Goal: Task Accomplishment & Management: Use online tool/utility

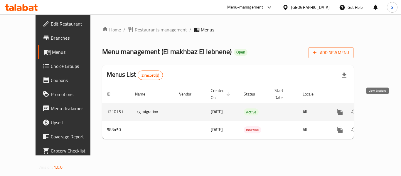
click at [379, 109] on icon "enhanced table" at bounding box center [381, 111] width 5 height 5
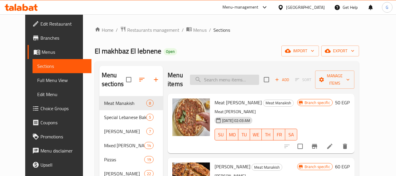
click at [235, 82] on input "search" at bounding box center [224, 80] width 69 height 10
paste input "زعتر"
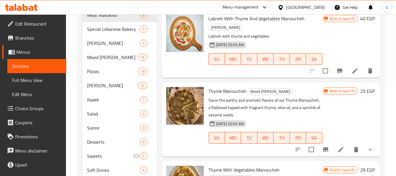
scroll to position [88, 0]
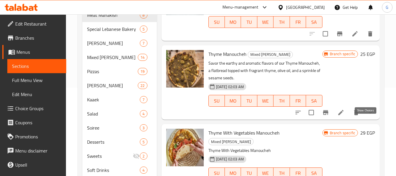
click at [367, 116] on icon "show more" at bounding box center [370, 112] width 7 height 7
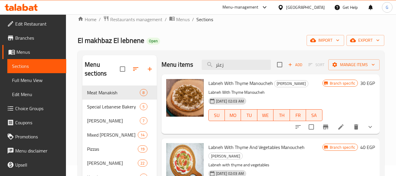
scroll to position [0, 0]
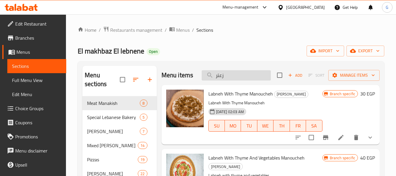
click at [219, 80] on input "زعتر" at bounding box center [236, 75] width 69 height 10
paste input "وكس الاصدقاء"
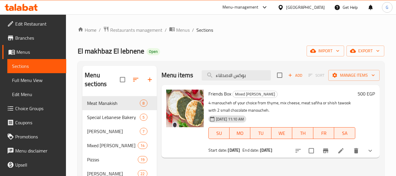
click at [373, 145] on button "show more" at bounding box center [370, 150] width 14 height 14
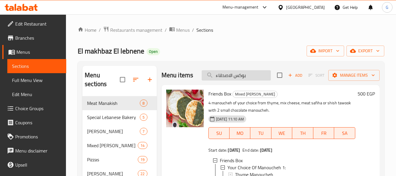
click at [226, 77] on input "بوكس الاصدقاء" at bounding box center [236, 75] width 69 height 10
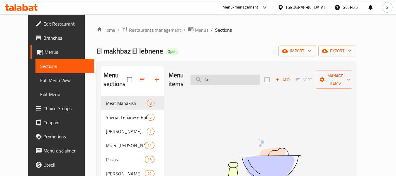
type input "l"
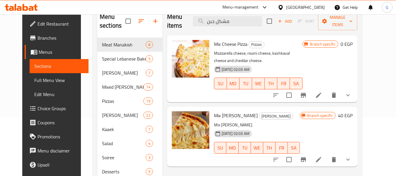
scroll to position [59, 0]
click at [352, 155] on icon "show more" at bounding box center [348, 158] width 7 height 7
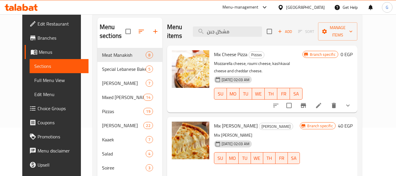
scroll to position [0, 0]
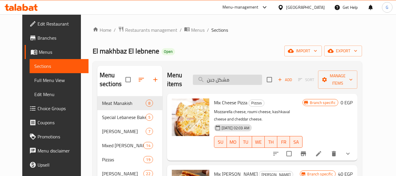
click at [226, 84] on input "مشكل جبن" at bounding box center [227, 80] width 69 height 10
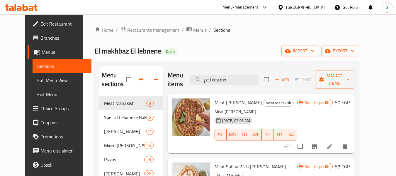
scroll to position [29, 0]
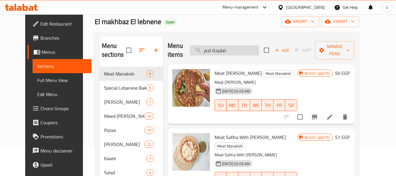
click at [221, 45] on input "صفيحة لحم" at bounding box center [224, 50] width 69 height 10
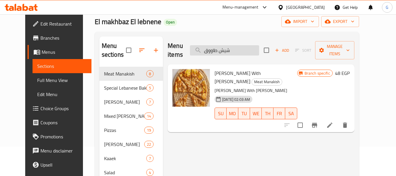
click at [243, 45] on input "شيش طاووق" at bounding box center [224, 50] width 69 height 10
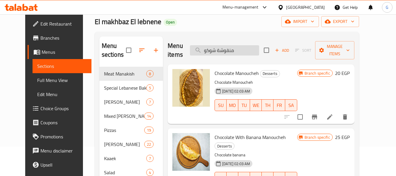
click at [224, 47] on input "منقوشة شوكو" at bounding box center [224, 50] width 69 height 10
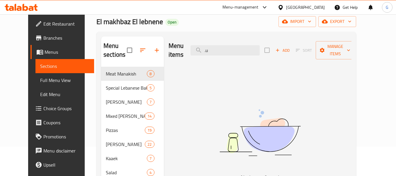
type input "."
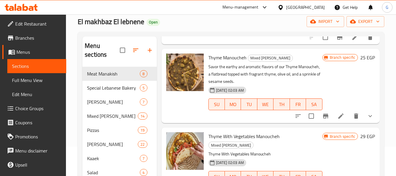
scroll to position [147, 0]
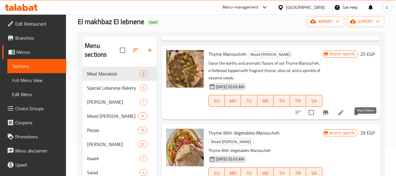
click at [367, 116] on icon "show more" at bounding box center [370, 112] width 7 height 7
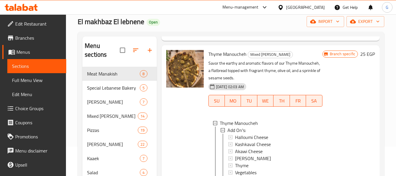
click at [209, 58] on span "Thyme Manoucheh" at bounding box center [228, 54] width 38 height 9
copy h6 "Thyme Manoucheh"
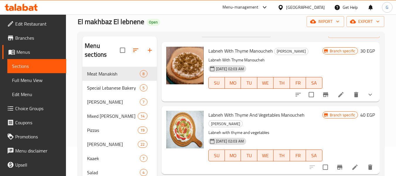
scroll to position [0, 0]
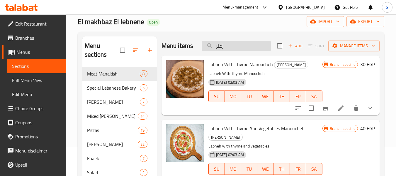
click at [230, 50] on input "زعتر" at bounding box center [236, 46] width 69 height 10
type input "["
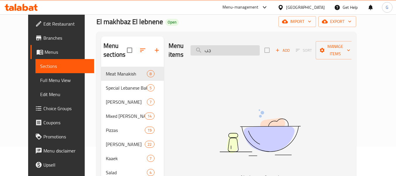
type input "ج"
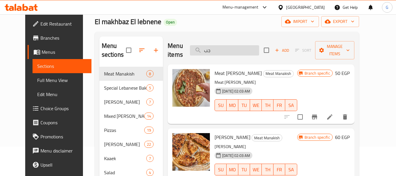
type input "ج"
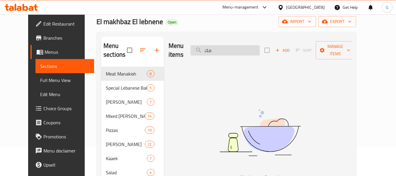
type input "م"
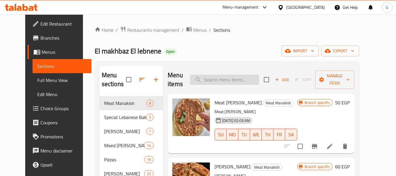
paste input "جبن"
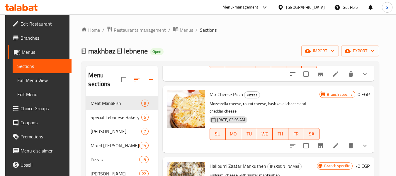
scroll to position [587, 0]
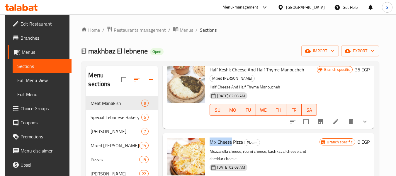
drag, startPoint x: 231, startPoint y: 110, endPoint x: 208, endPoint y: 108, distance: 23.2
click at [210, 137] on span "Mix Cheese Pizza" at bounding box center [226, 141] width 33 height 9
copy span "Mix Cheese"
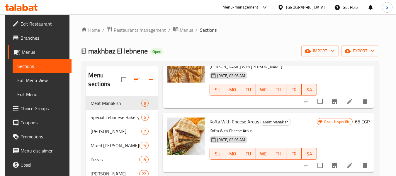
scroll to position [0, 0]
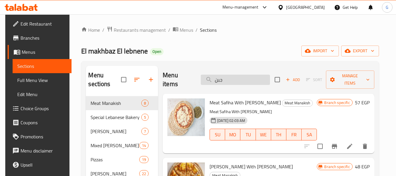
click at [218, 78] on input "جبن" at bounding box center [235, 80] width 69 height 10
paste input "Mix Cheese"
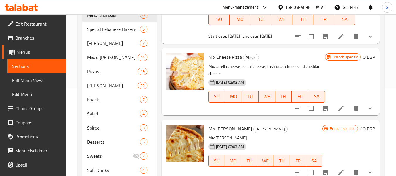
scroll to position [108, 0]
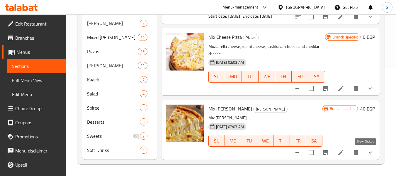
type input "Mix Cheese"
click at [367, 154] on icon "show more" at bounding box center [370, 152] width 7 height 7
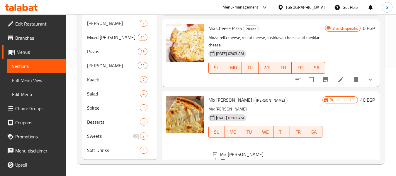
click at [243, 104] on span "Mix [PERSON_NAME]" at bounding box center [231, 99] width 44 height 9
copy h6 "Mix [PERSON_NAME]"
